Goal: Information Seeking & Learning: Check status

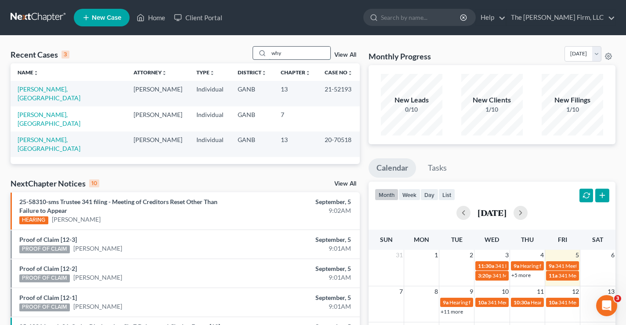
click at [287, 51] on input "why" at bounding box center [299, 53] width 61 height 13
drag, startPoint x: 287, startPoint y: 52, endPoint x: 270, endPoint y: 52, distance: 16.7
click at [271, 52] on input "why" at bounding box center [299, 53] width 61 height 13
type input "ross"
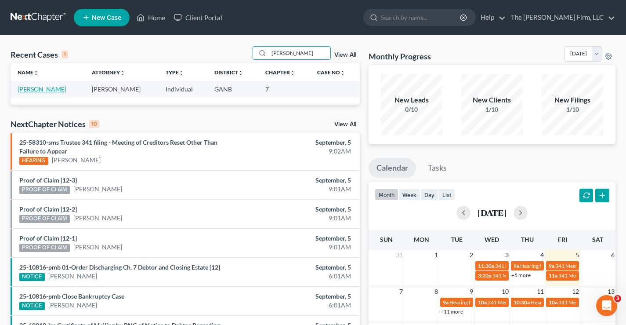
click at [42, 92] on link "[PERSON_NAME]" at bounding box center [42, 88] width 49 height 7
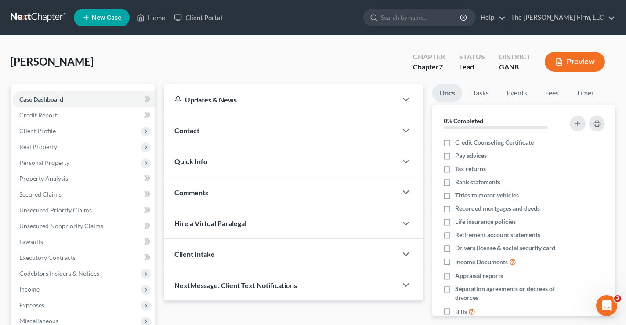
click at [29, 16] on link at bounding box center [39, 18] width 56 height 16
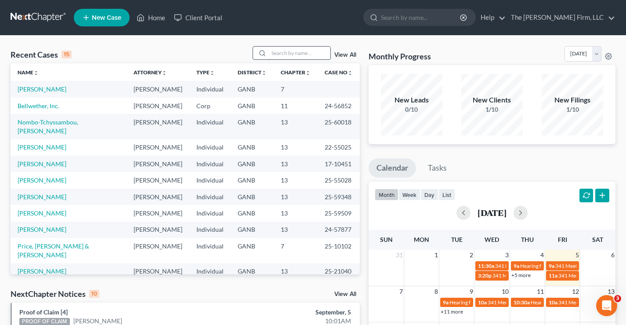
click at [289, 54] on input "search" at bounding box center [299, 53] width 61 height 13
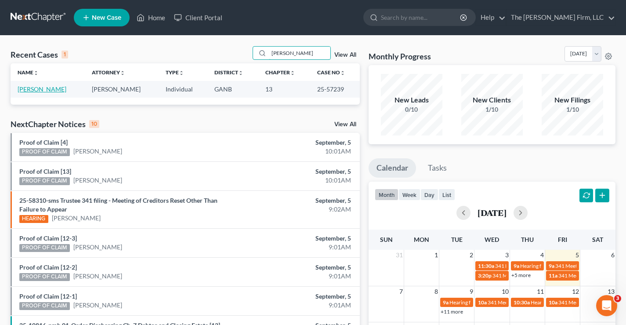
type input "[PERSON_NAME]"
click at [30, 90] on link "[PERSON_NAME]" at bounding box center [42, 88] width 49 height 7
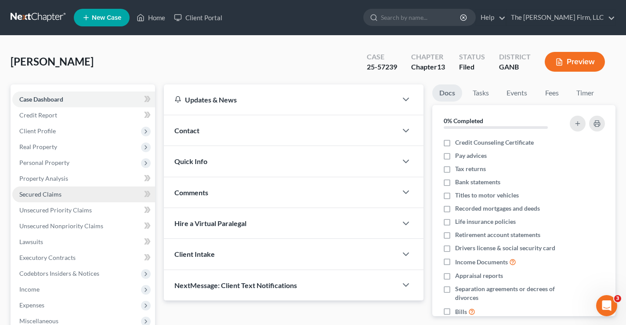
click at [32, 195] on span "Secured Claims" at bounding box center [40, 193] width 42 height 7
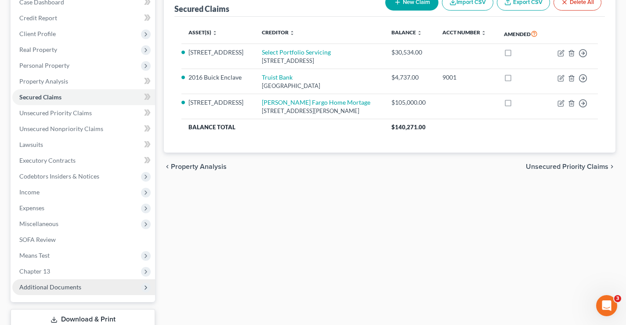
scroll to position [158, 0]
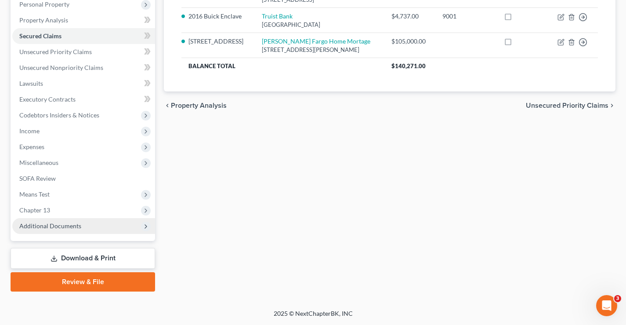
click at [95, 228] on span "Additional Documents" at bounding box center [83, 226] width 143 height 16
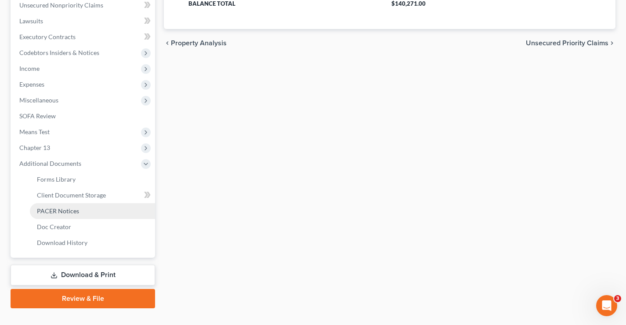
scroll to position [237, 0]
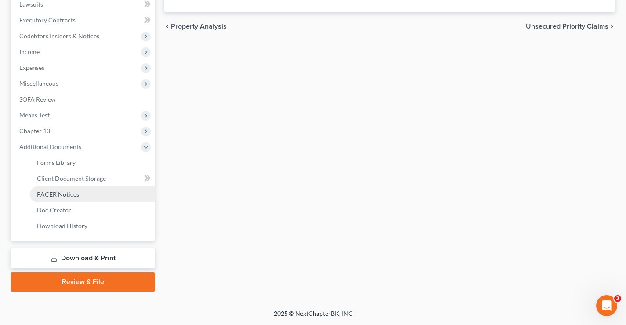
click at [69, 195] on span "PACER Notices" at bounding box center [58, 193] width 42 height 7
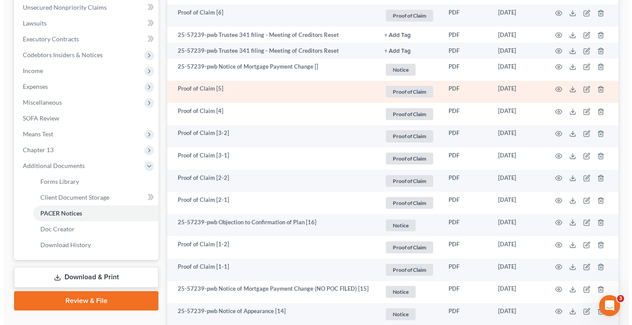
scroll to position [176, 0]
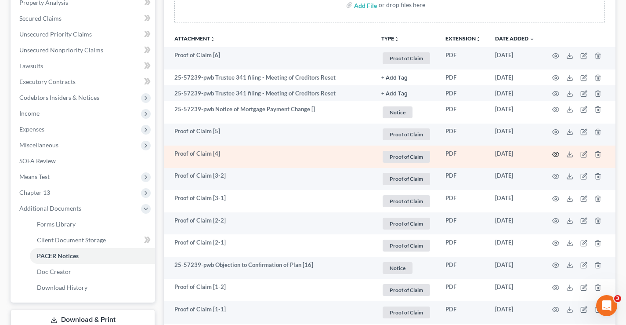
click at [555, 154] on circle "button" at bounding box center [556, 154] width 2 height 2
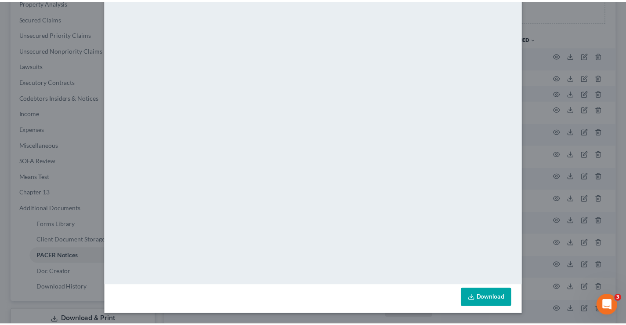
scroll to position [0, 0]
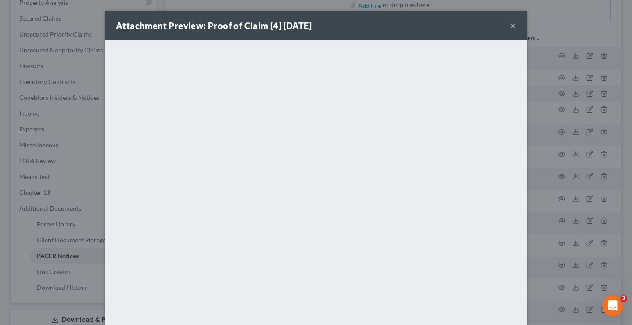
click at [512, 25] on button "×" at bounding box center [513, 25] width 6 height 11
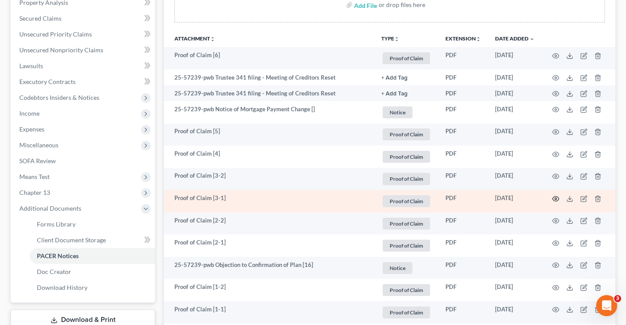
click at [555, 198] on icon "button" at bounding box center [555, 198] width 7 height 7
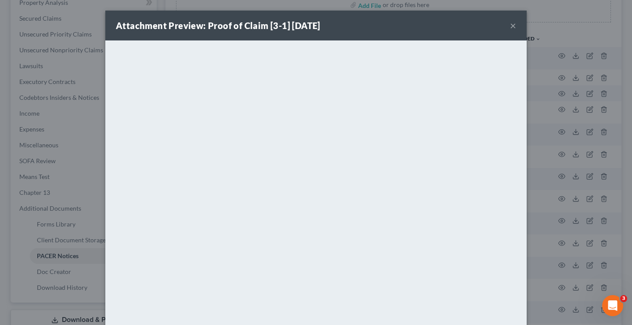
click at [510, 27] on button "×" at bounding box center [513, 25] width 6 height 11
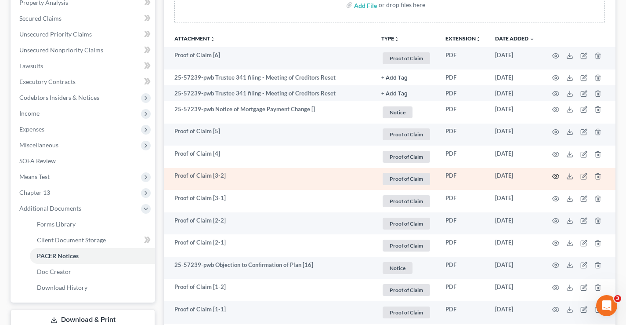
click at [553, 177] on icon "button" at bounding box center [555, 176] width 7 height 5
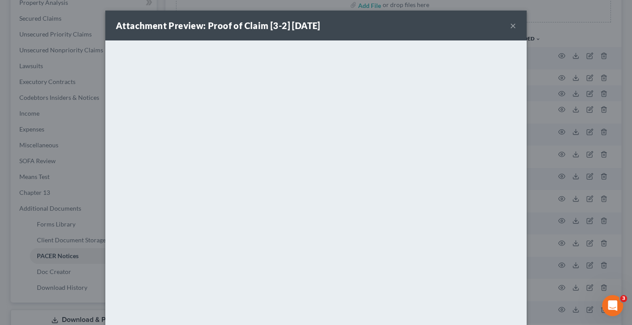
click at [511, 25] on button "×" at bounding box center [513, 25] width 6 height 11
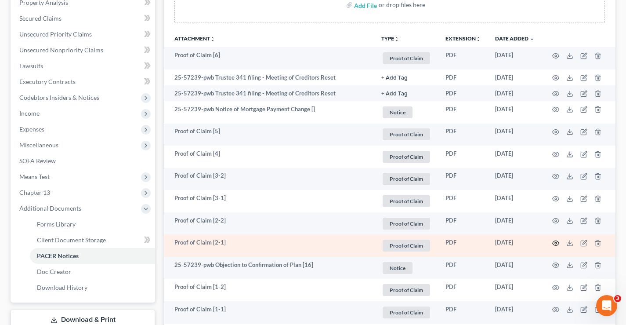
click at [556, 244] on icon "button" at bounding box center [555, 242] width 7 height 7
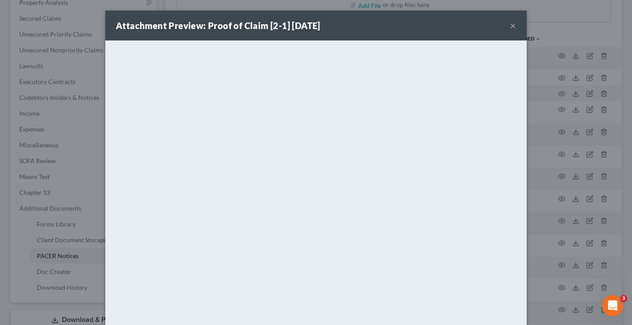
click at [510, 26] on button "×" at bounding box center [513, 25] width 6 height 11
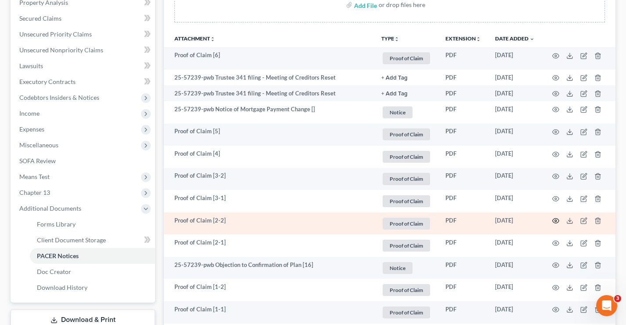
click at [555, 220] on circle "button" at bounding box center [556, 221] width 2 height 2
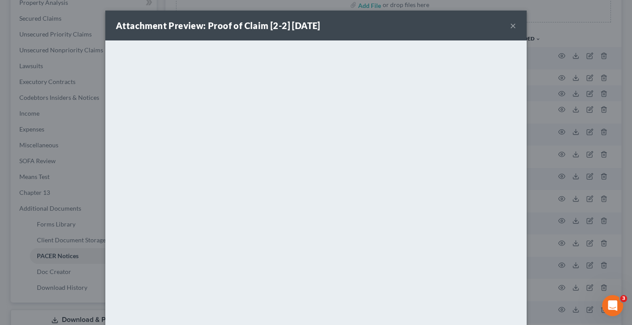
click at [510, 26] on button "×" at bounding box center [513, 25] width 6 height 11
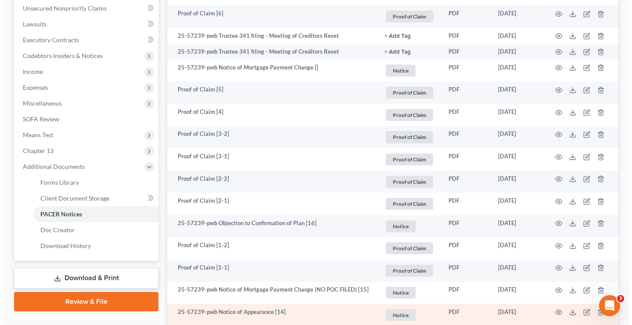
scroll to position [263, 0]
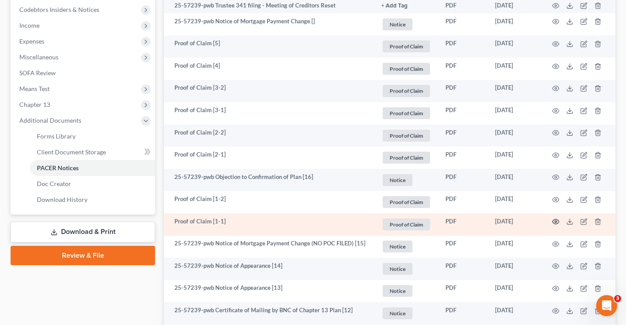
click at [557, 222] on icon "button" at bounding box center [555, 221] width 7 height 7
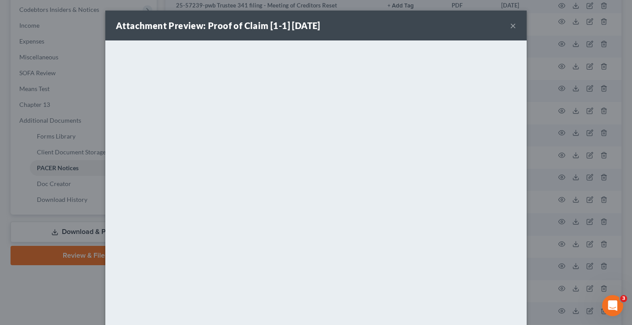
scroll to position [43, 0]
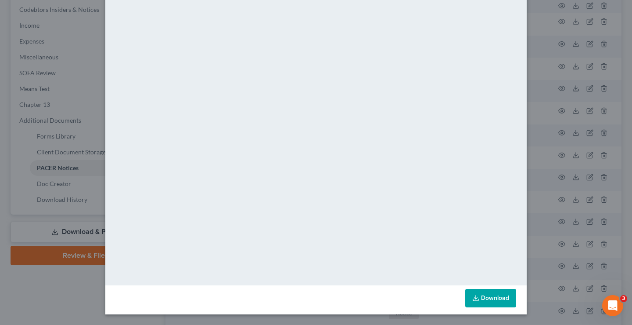
click at [58, 105] on div "Attachment Preview: Proof of Claim [1-1] [DATE] × <object ng-attr-data='[URL][D…" at bounding box center [316, 162] width 632 height 325
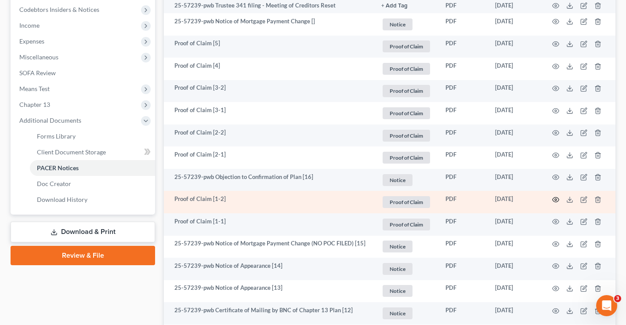
click at [556, 200] on circle "button" at bounding box center [556, 199] width 2 height 2
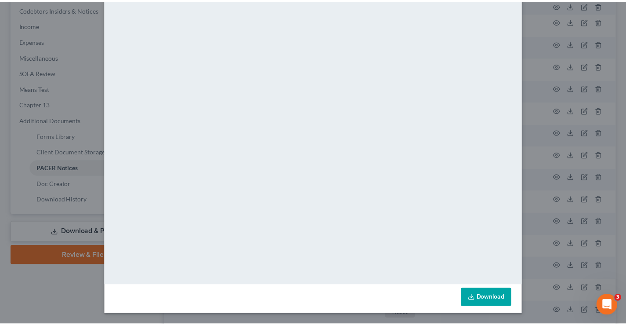
scroll to position [0, 0]
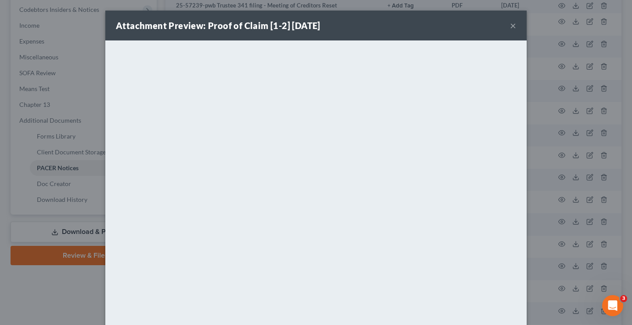
click at [510, 25] on button "×" at bounding box center [513, 25] width 6 height 11
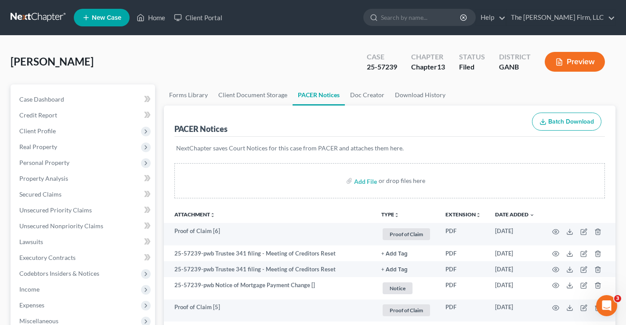
click at [0, 19] on nav "Home New Case Client Portal The [PERSON_NAME] Firm, LLC [PERSON_NAME][EMAIL_ADD…" at bounding box center [313, 17] width 626 height 35
click at [19, 16] on link at bounding box center [39, 18] width 56 height 16
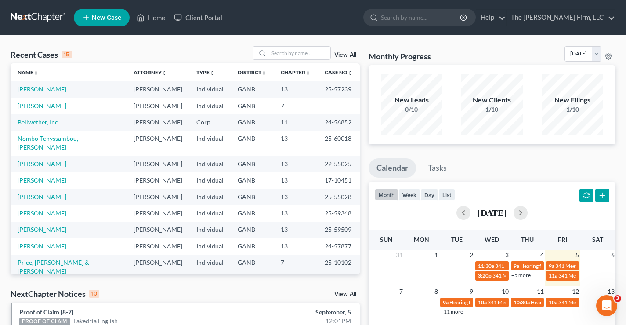
click at [36, 17] on link at bounding box center [39, 18] width 56 height 16
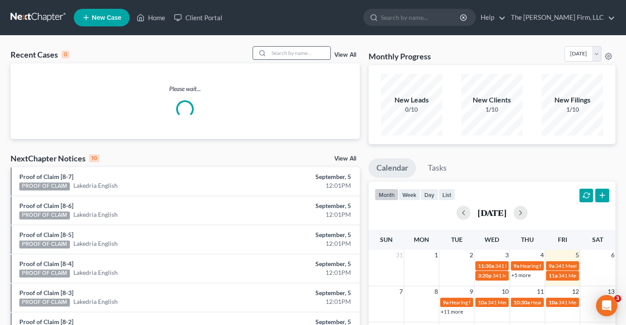
click at [284, 55] on input "search" at bounding box center [299, 53] width 61 height 13
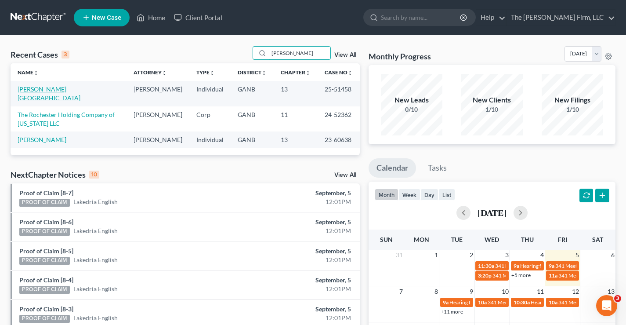
type input "hester"
click at [35, 90] on link "Hester, Franklin" at bounding box center [49, 93] width 63 height 16
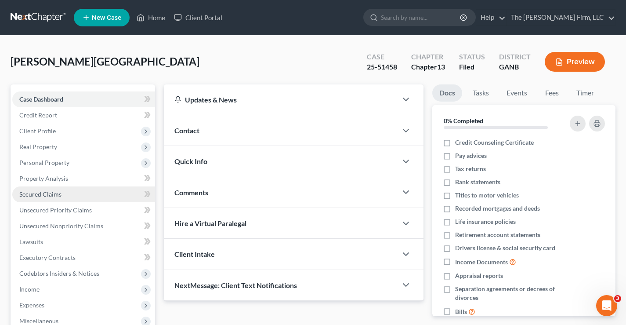
click at [40, 195] on span "Secured Claims" at bounding box center [40, 193] width 42 height 7
